Goal: Information Seeking & Learning: Find specific page/section

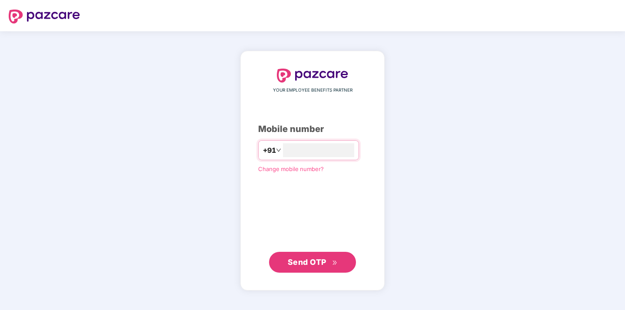
type input "**********"
click at [327, 257] on span "Send OTP" at bounding box center [313, 262] width 50 height 12
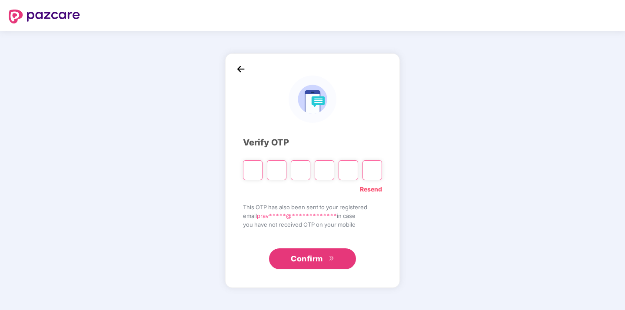
type input "*"
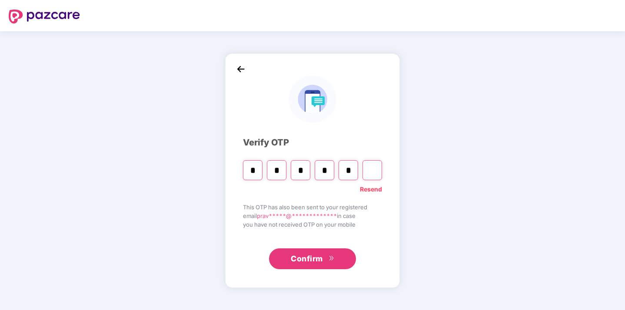
type input "*"
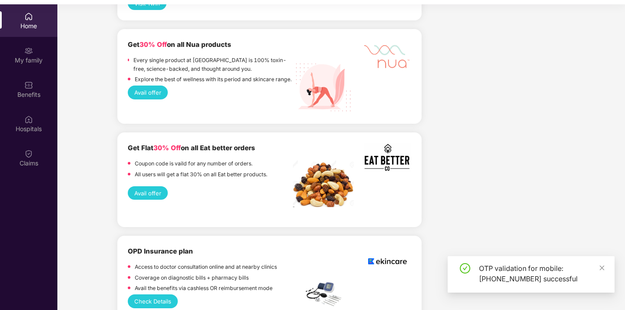
scroll to position [49, 0]
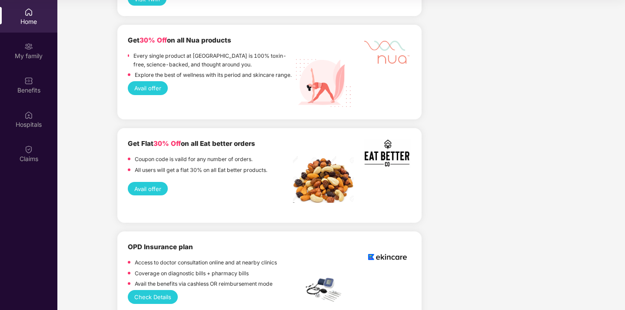
click at [150, 290] on button "Check Details" at bounding box center [153, 296] width 50 height 13
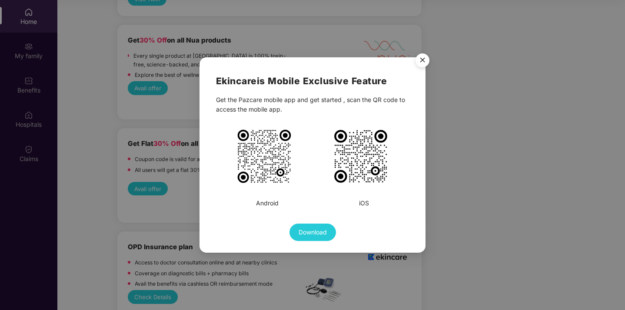
click at [425, 60] on img "Close" at bounding box center [422, 62] width 24 height 24
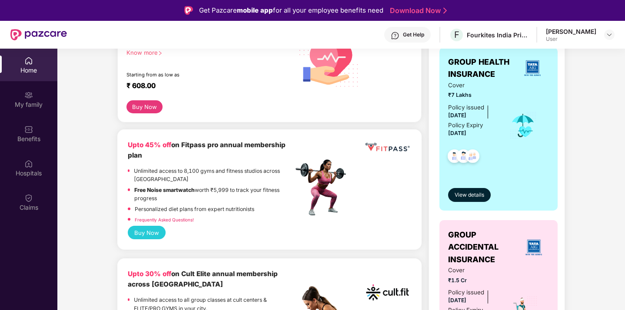
scroll to position [0, 0]
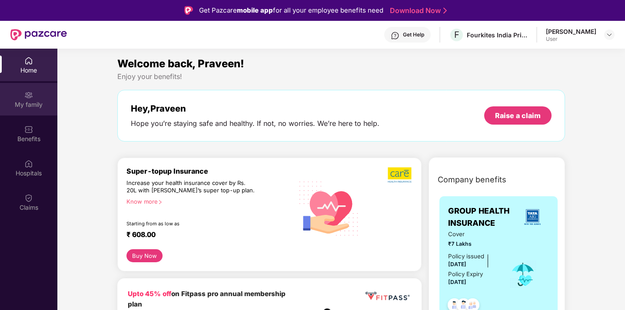
click at [30, 103] on div "My family" at bounding box center [28, 104] width 57 height 9
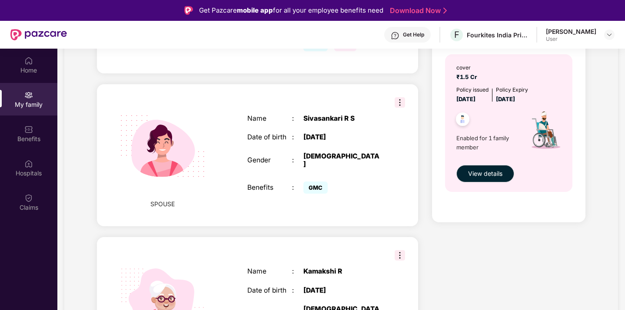
scroll to position [304, 0]
click at [396, 97] on img at bounding box center [400, 102] width 10 height 10
click at [405, 177] on div "SPOUSE Name : [PERSON_NAME] Date of birth : [DEMOGRAPHIC_DATA] Gender : [DEMOGR…" at bounding box center [257, 155] width 321 height 143
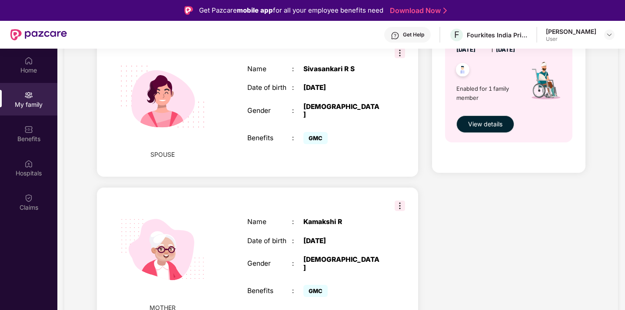
scroll to position [0, 0]
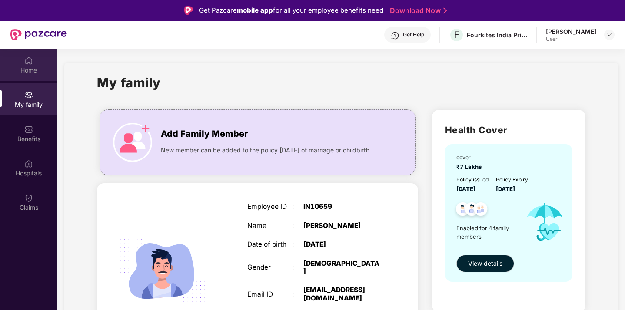
click at [33, 74] on div "Home" at bounding box center [28, 65] width 57 height 33
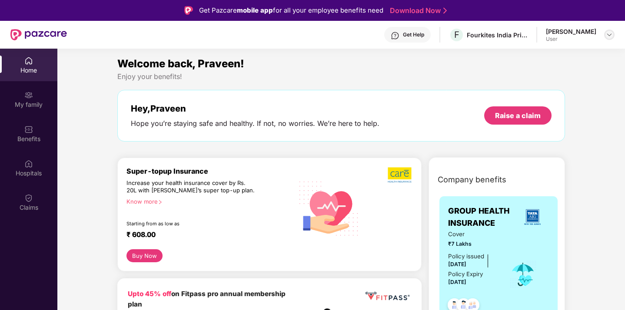
click at [610, 36] on img at bounding box center [609, 34] width 7 height 7
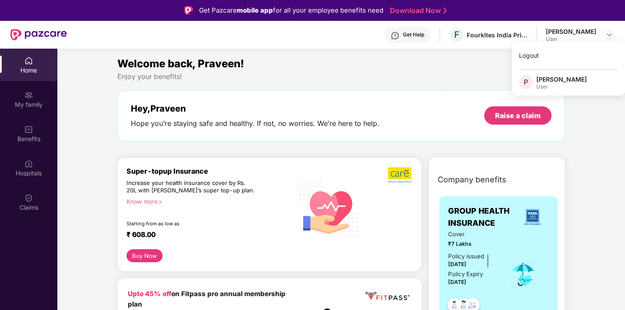
click at [377, 73] on div "Enjoy your benefits!" at bounding box center [341, 76] width 448 height 9
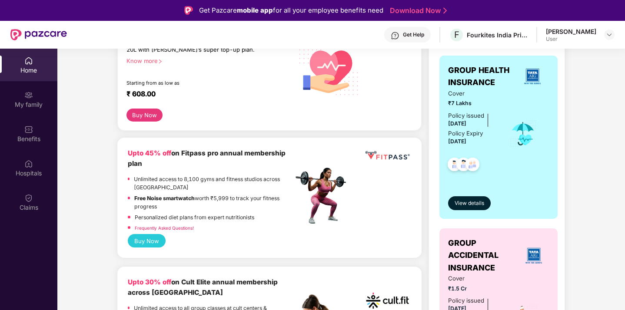
scroll to position [140, 0]
click at [466, 204] on span "View details" at bounding box center [470, 204] width 30 height 8
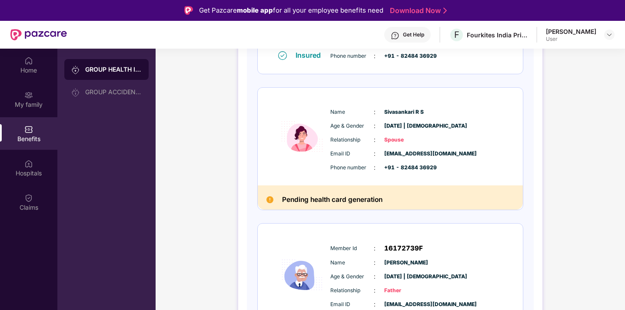
scroll to position [204, 0]
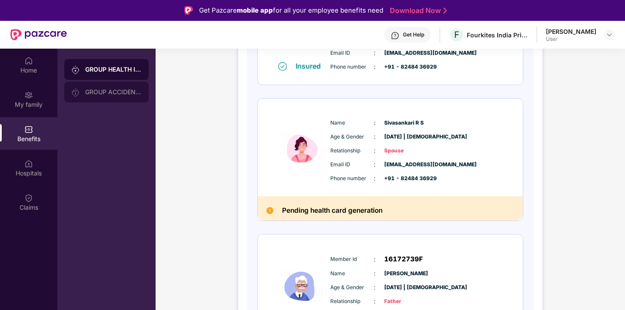
click at [115, 96] on div "GROUP ACCIDENTAL INSURANCE" at bounding box center [106, 92] width 84 height 21
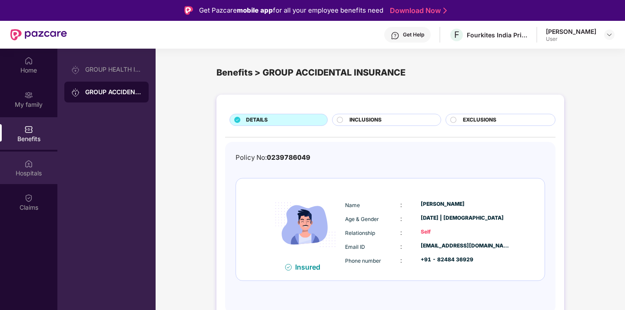
click at [44, 175] on div "Hospitals" at bounding box center [28, 173] width 57 height 9
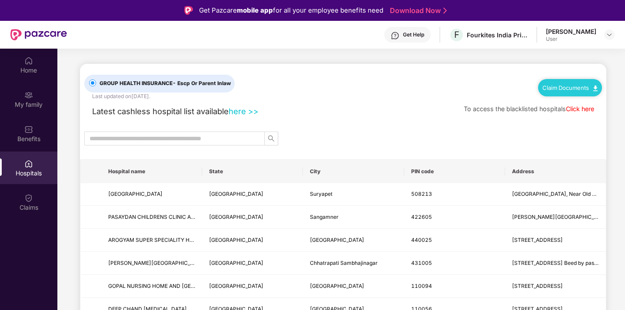
click at [252, 111] on link "here >>" at bounding box center [244, 111] width 30 height 10
click at [167, 138] on input "text" at bounding box center [171, 139] width 163 height 10
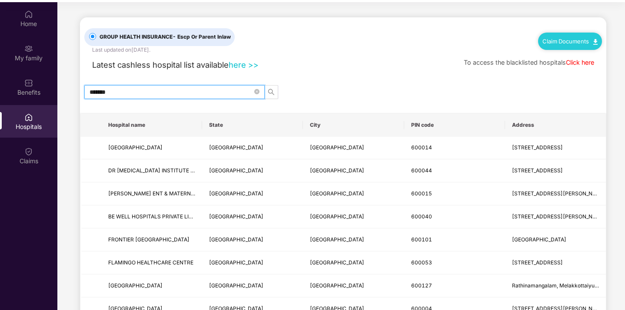
scroll to position [35, 0]
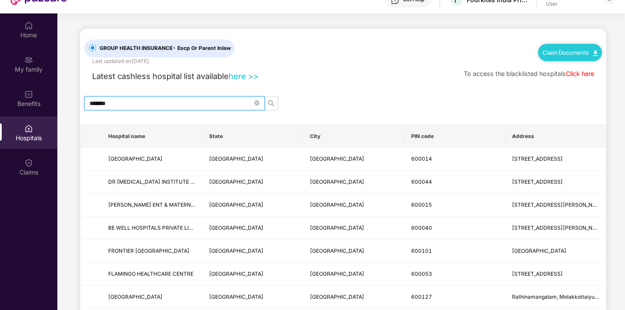
drag, startPoint x: 127, startPoint y: 106, endPoint x: 93, endPoint y: 104, distance: 34.4
click at [93, 104] on input "*******" at bounding box center [171, 104] width 163 height 10
type input "*"
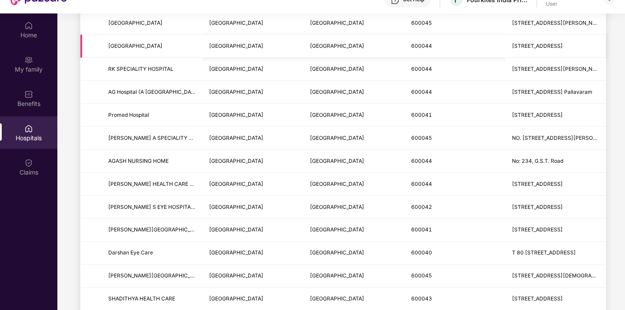
scroll to position [0, 0]
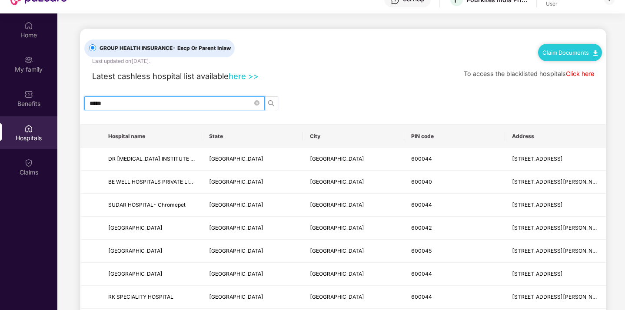
click at [194, 103] on input "*****" at bounding box center [171, 104] width 163 height 10
type input "*"
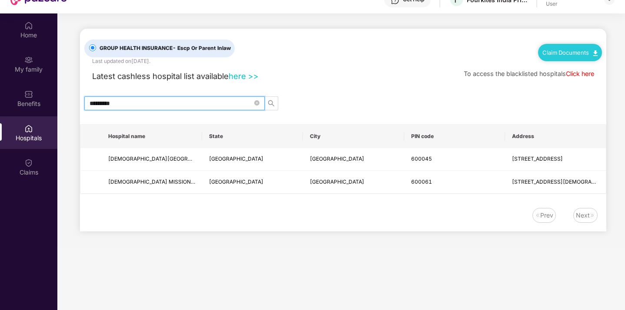
drag, startPoint x: 140, startPoint y: 104, endPoint x: 86, endPoint y: 104, distance: 53.5
click at [86, 104] on span "*********" at bounding box center [174, 103] width 180 height 14
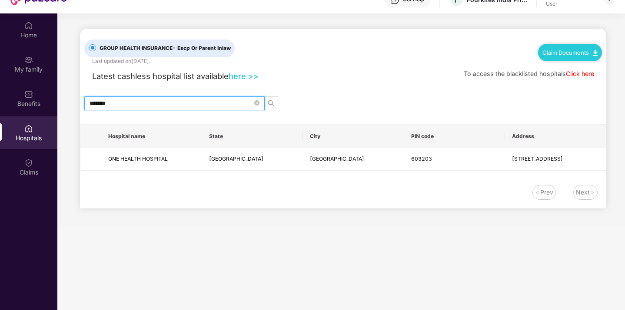
drag, startPoint x: 116, startPoint y: 103, endPoint x: 76, endPoint y: 102, distance: 40.0
click at [76, 102] on main "GROUP HEALTH INSURANCE - Escp Or Parent Inlaw Last updated on [DATE] . Claim Do…" at bounding box center [341, 119] width 568 height 213
type input "*"
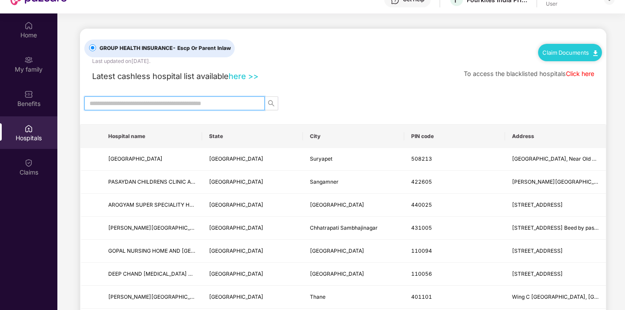
click at [249, 78] on link "here >>" at bounding box center [244, 76] width 30 height 10
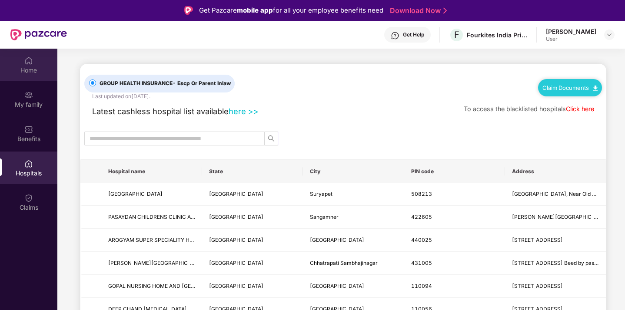
click at [32, 70] on div "Home" at bounding box center [28, 70] width 57 height 9
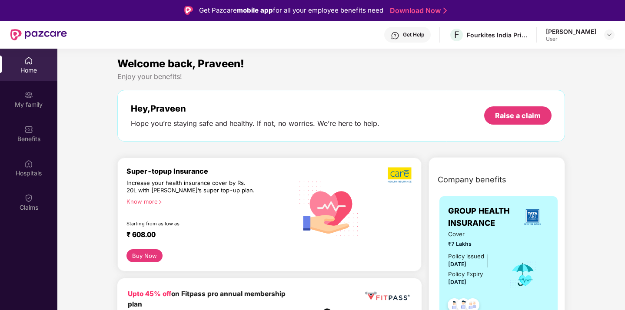
click at [115, 113] on div "Welcome back, Praveen! Enjoy your benefits! Hey, [PERSON_NAME] Hope you’re stay…" at bounding box center [341, 103] width 455 height 95
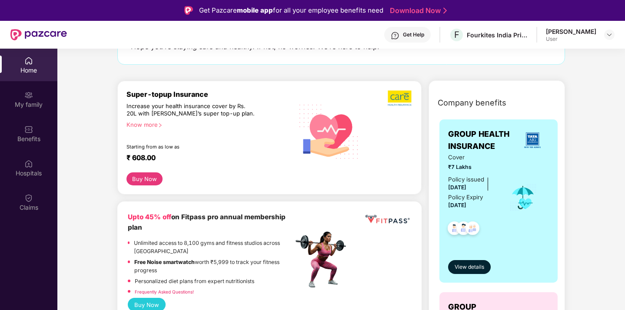
scroll to position [73, 0]
